Goal: Check status

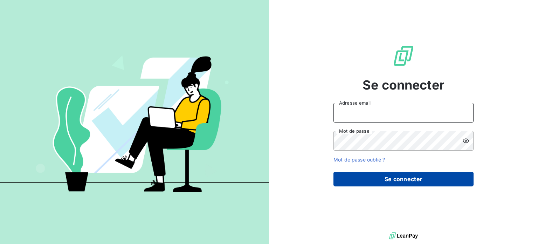
type input "[PERSON_NAME][EMAIL_ADDRESS][DOMAIN_NAME]"
click at [372, 174] on button "Se connecter" at bounding box center [404, 178] width 140 height 15
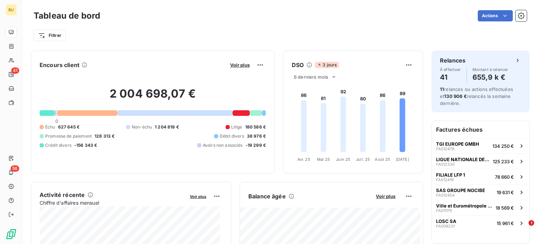
click at [174, 112] on div at bounding box center [174, 113] width 115 height 6
click at [111, 116] on div "2 004 698,07 € 0 Échu 627 645 € Non-échu 1 204 819 € Litige 180 586 € Promesse …" at bounding box center [153, 117] width 226 height 94
click at [111, 115] on div at bounding box center [87, 113] width 60 height 6
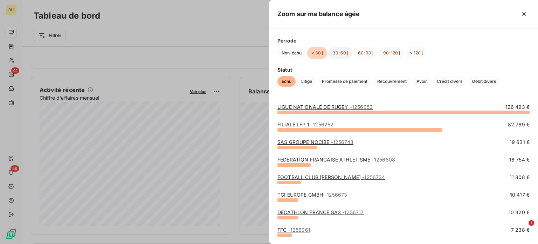
click at [336, 53] on button "30-60 j" at bounding box center [341, 53] width 24 height 12
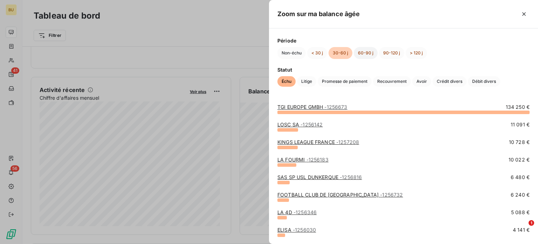
click at [363, 54] on button "60-90 j" at bounding box center [366, 53] width 24 height 12
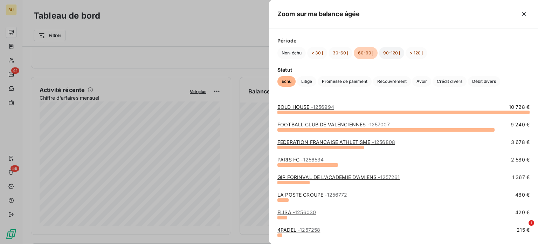
click at [382, 53] on button "90-120 j" at bounding box center [391, 53] width 25 height 12
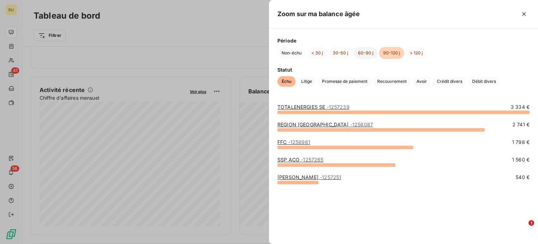
click at [366, 57] on button "60-90 j" at bounding box center [366, 53] width 24 height 12
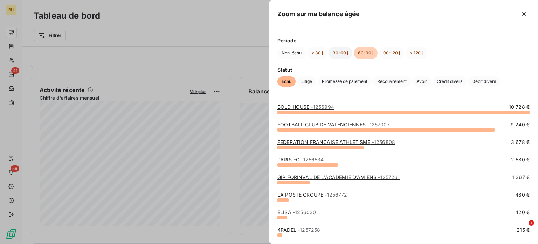
click at [338, 55] on button "30-60 j" at bounding box center [341, 53] width 24 height 12
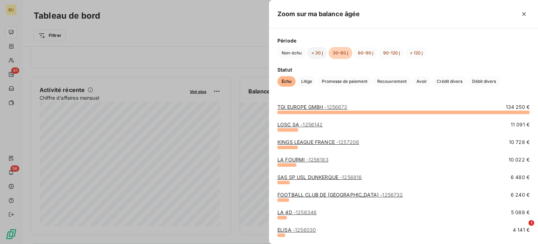
click at [321, 53] on button "< 30 j" at bounding box center [317, 53] width 20 height 12
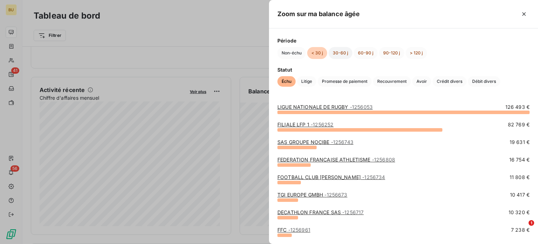
click at [341, 54] on button "30-60 j" at bounding box center [341, 53] width 24 height 12
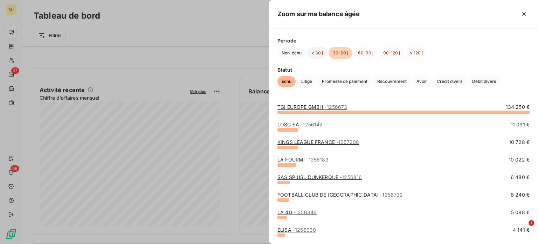
click at [320, 56] on button "< 30 j" at bounding box center [317, 53] width 20 height 12
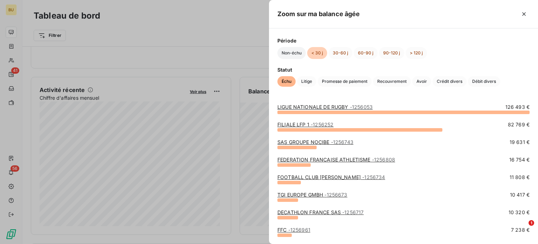
click at [288, 53] on button "Non-échu" at bounding box center [292, 53] width 28 height 12
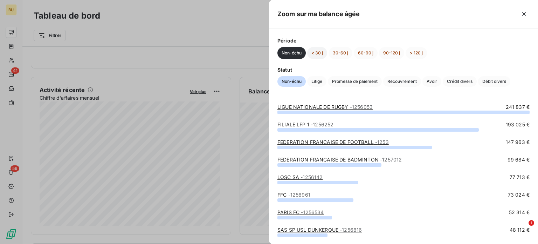
click at [318, 54] on button "< 30 j" at bounding box center [317, 53] width 20 height 12
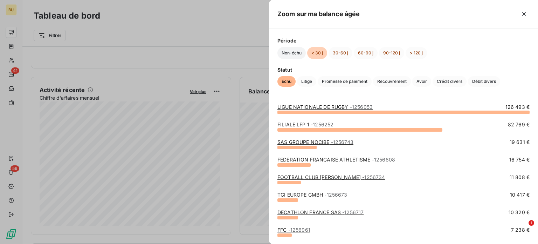
click at [297, 54] on button "Non-échu" at bounding box center [292, 53] width 28 height 12
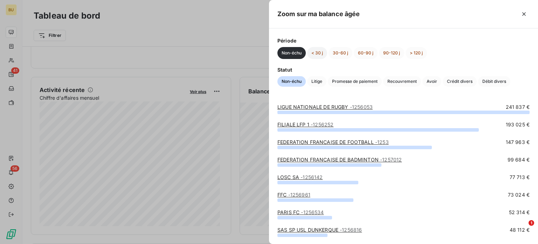
click at [317, 51] on button "< 30 j" at bounding box center [317, 53] width 20 height 12
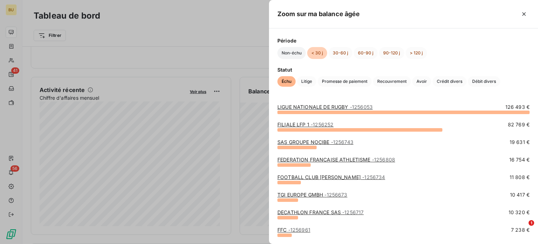
click at [294, 54] on button "Non-échu" at bounding box center [292, 53] width 28 height 12
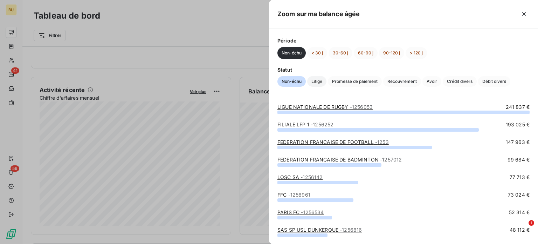
click at [318, 83] on span "Litige" at bounding box center [316, 81] width 19 height 11
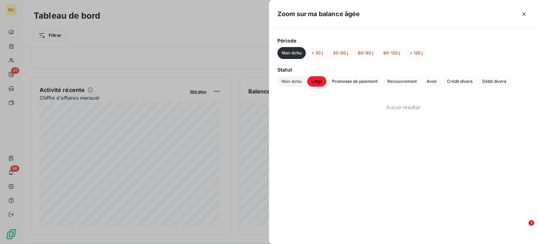
click at [299, 82] on span "Non-échu" at bounding box center [292, 81] width 28 height 11
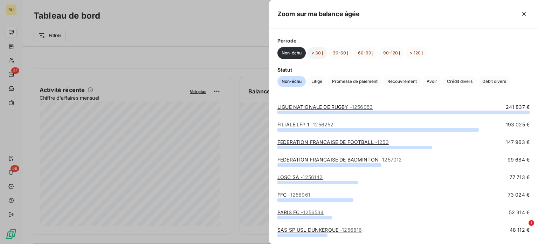
click at [318, 54] on button "< 30 j" at bounding box center [317, 53] width 20 height 12
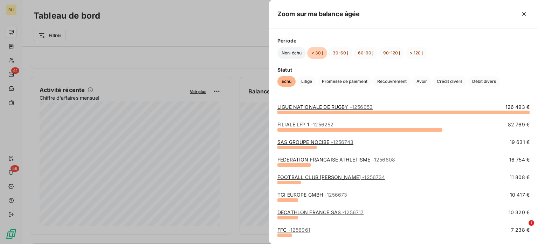
click at [295, 52] on button "Non-échu" at bounding box center [292, 53] width 28 height 12
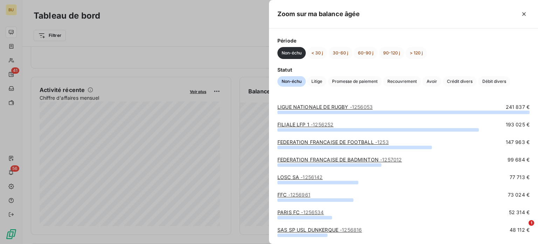
click at [314, 148] on div at bounding box center [355, 147] width 155 height 4
click at [318, 145] on link "FEDERATION FRANCAISE DE FOOTBALL - 1253" at bounding box center [333, 142] width 111 height 6
